Goal: Information Seeking & Learning: Compare options

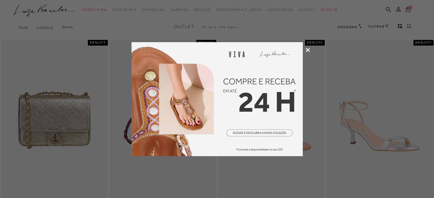
click at [309, 49] on icon at bounding box center [307, 50] width 4 height 4
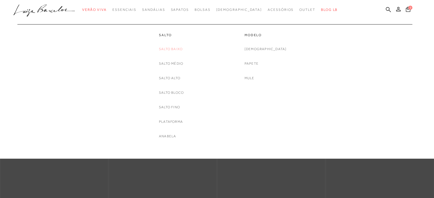
click at [170, 51] on link "Salto Baixo" at bounding box center [171, 49] width 24 height 6
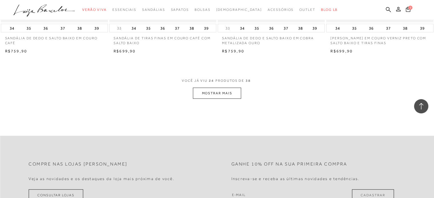
scroll to position [1183, 0]
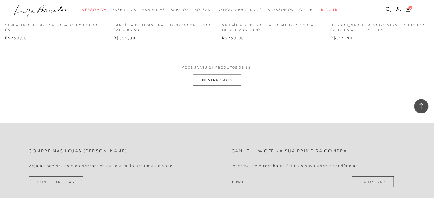
click at [206, 76] on button "MOSTRAR MAIS" at bounding box center [217, 80] width 48 height 11
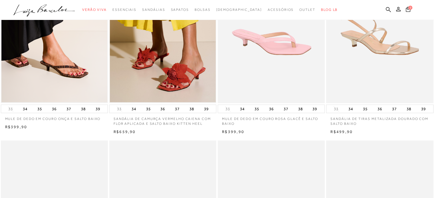
scroll to position [0, 0]
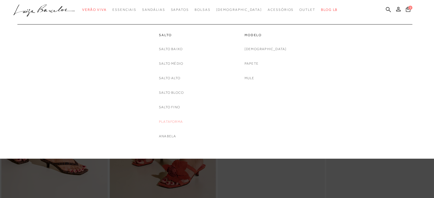
click at [174, 121] on link "Plataforma" at bounding box center [171, 122] width 24 height 6
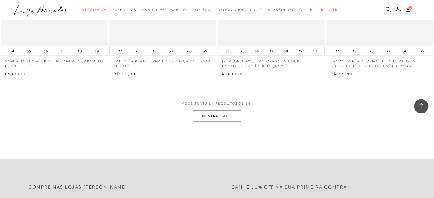
scroll to position [1140, 0]
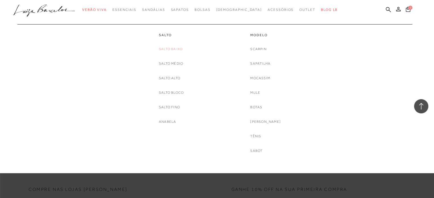
click at [173, 48] on link "Salto Baixo" at bounding box center [171, 49] width 24 height 6
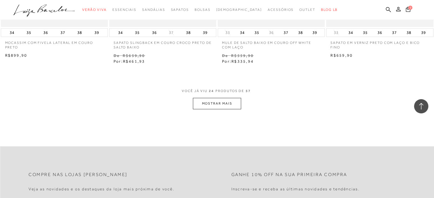
scroll to position [1197, 0]
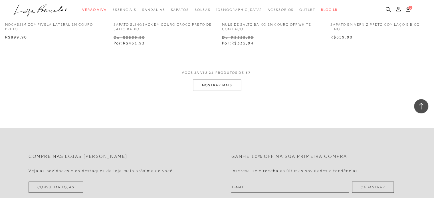
click at [223, 85] on button "MOSTRAR MAIS" at bounding box center [217, 85] width 48 height 11
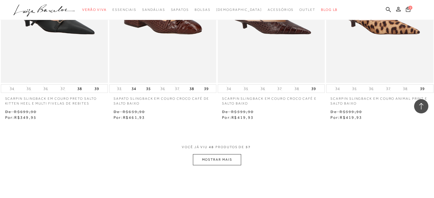
scroll to position [2423, 0]
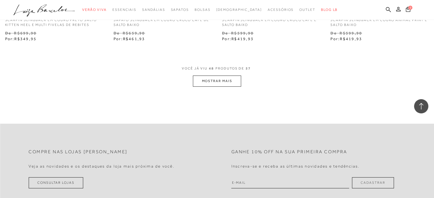
click at [219, 78] on button "MOSTRAR MAIS" at bounding box center [217, 81] width 48 height 11
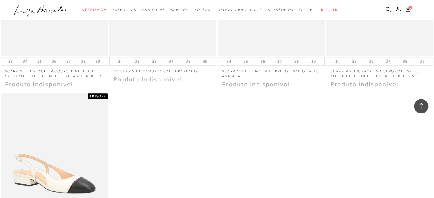
scroll to position [2822, 0]
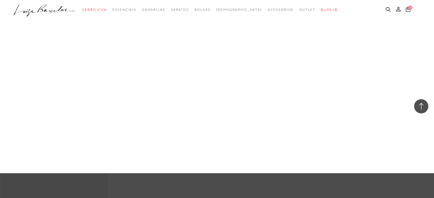
click at [0, 0] on link "Anabela" at bounding box center [0, 0] width 0 height 0
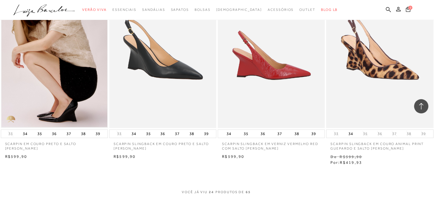
scroll to position [1140, 0]
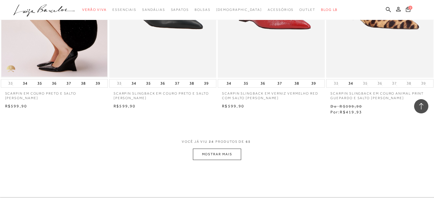
click at [212, 154] on button "MOSTRAR MAIS" at bounding box center [217, 154] width 48 height 11
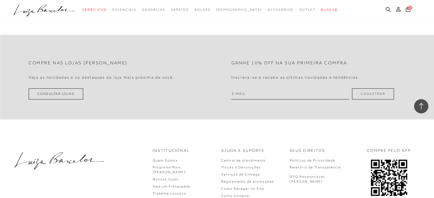
scroll to position [2537, 0]
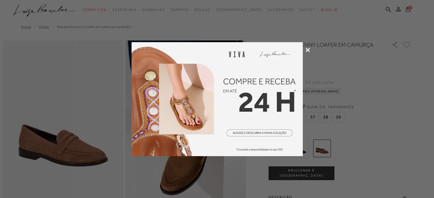
click at [307, 52] on icon at bounding box center [307, 50] width 4 height 4
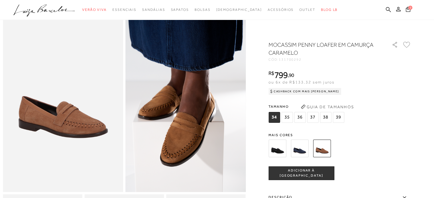
scroll to position [57, 0]
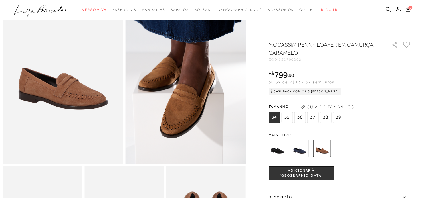
click at [280, 148] on img at bounding box center [277, 149] width 18 height 18
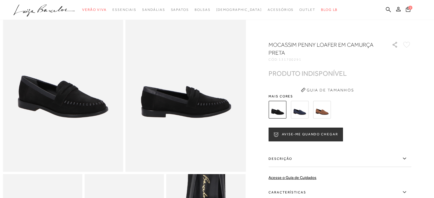
scroll to position [29, 0]
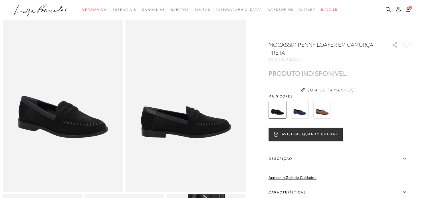
click at [324, 107] on img at bounding box center [322, 110] width 18 height 18
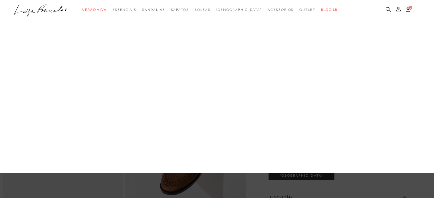
click at [0, 0] on link "Mocassim" at bounding box center [0, 0] width 0 height 0
click at [262, 78] on div at bounding box center [217, 86] width 434 height 173
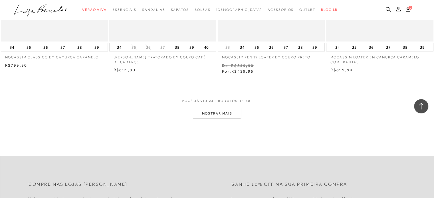
scroll to position [1169, 0]
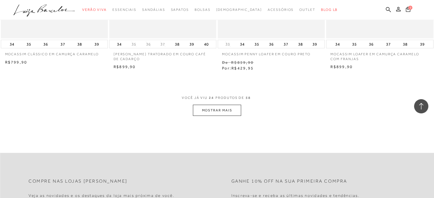
click at [213, 110] on button "MOSTRAR MAIS" at bounding box center [217, 110] width 48 height 11
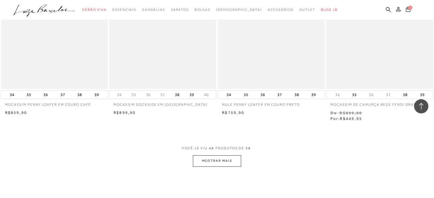
scroll to position [2394, 0]
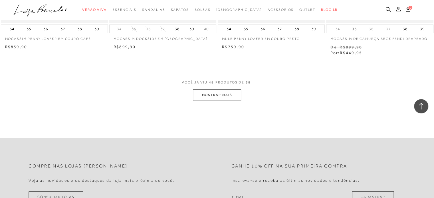
click at [217, 91] on button "MOSTRAR MAIS" at bounding box center [217, 95] width 48 height 11
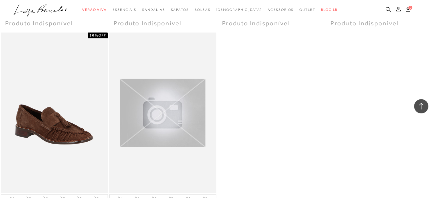
scroll to position [2822, 0]
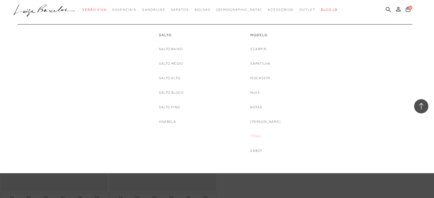
click at [260, 135] on link "Tênis" at bounding box center [255, 136] width 11 height 6
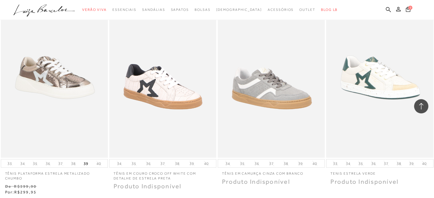
scroll to position [1026, 0]
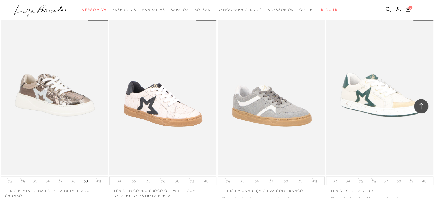
click at [235, 11] on span "[DEMOGRAPHIC_DATA]" at bounding box center [239, 10] width 46 height 4
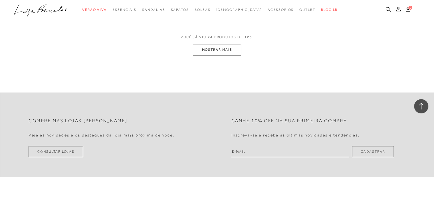
scroll to position [1226, 0]
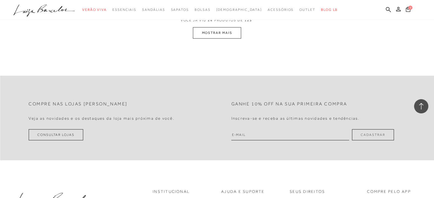
click at [223, 37] on button "MOSTRAR MAIS" at bounding box center [217, 32] width 48 height 11
